Goal: Check status

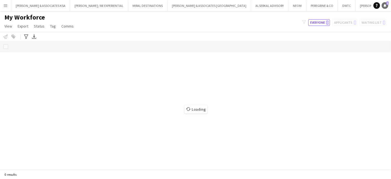
click at [383, 5] on icon "Notifications" at bounding box center [384, 5] width 3 height 3
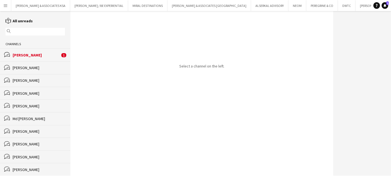
click at [19, 53] on div "Gurpreet Rayat" at bounding box center [36, 55] width 47 height 5
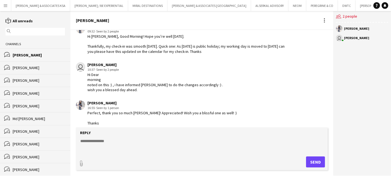
scroll to position [328, 0]
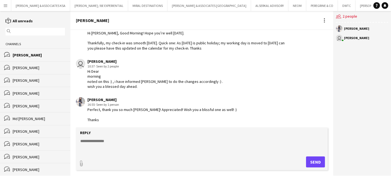
click at [3, 6] on app-icon "Menu" at bounding box center [5, 5] width 4 height 4
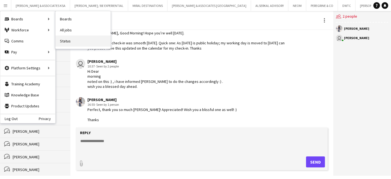
click at [68, 41] on link "Status" at bounding box center [83, 40] width 55 height 11
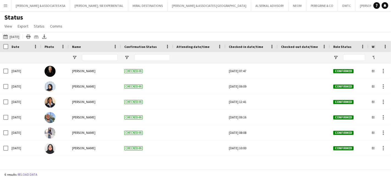
click at [15, 34] on button "08-09-2025 to 14-09-2025 04-09-2025" at bounding box center [11, 36] width 18 height 7
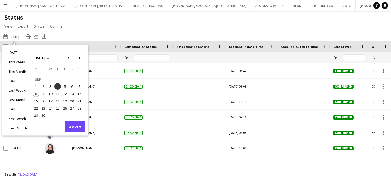
click at [35, 91] on span "8" at bounding box center [36, 93] width 7 height 7
click at [72, 123] on button "Apply" at bounding box center [75, 126] width 20 height 11
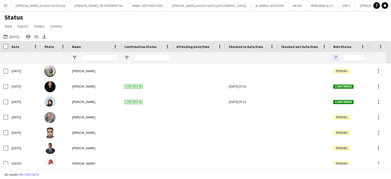
click at [335, 56] on span "Open Filter Menu" at bounding box center [335, 57] width 5 height 5
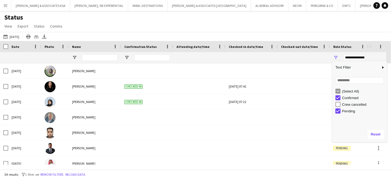
type input "**********"
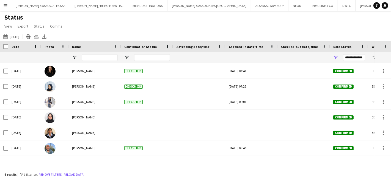
click at [311, 29] on div "Status View Views Default view New view Update view Delete view Edit name Custo…" at bounding box center [195, 22] width 391 height 19
